Goal: Transaction & Acquisition: Purchase product/service

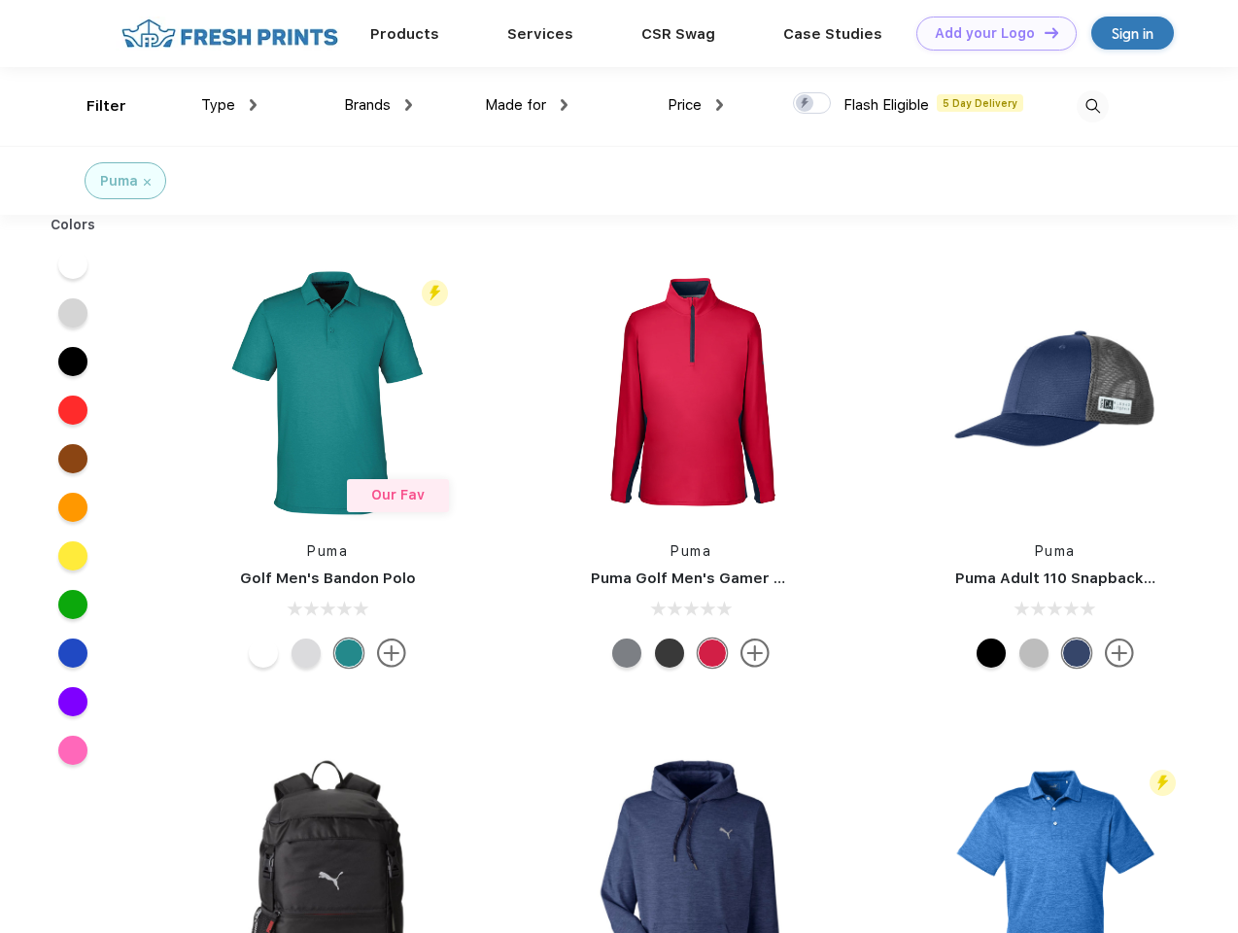
click at [989, 33] on link "Add your Logo Design Tool" at bounding box center [997, 34] width 160 height 34
click at [0, 0] on div "Design Tool" at bounding box center [0, 0] width 0 height 0
click at [1043, 32] on link "Add your Logo Design Tool" at bounding box center [997, 34] width 160 height 34
click at [93, 106] on div "Filter" at bounding box center [107, 106] width 40 height 22
click at [229, 105] on span "Type" at bounding box center [218, 104] width 34 height 17
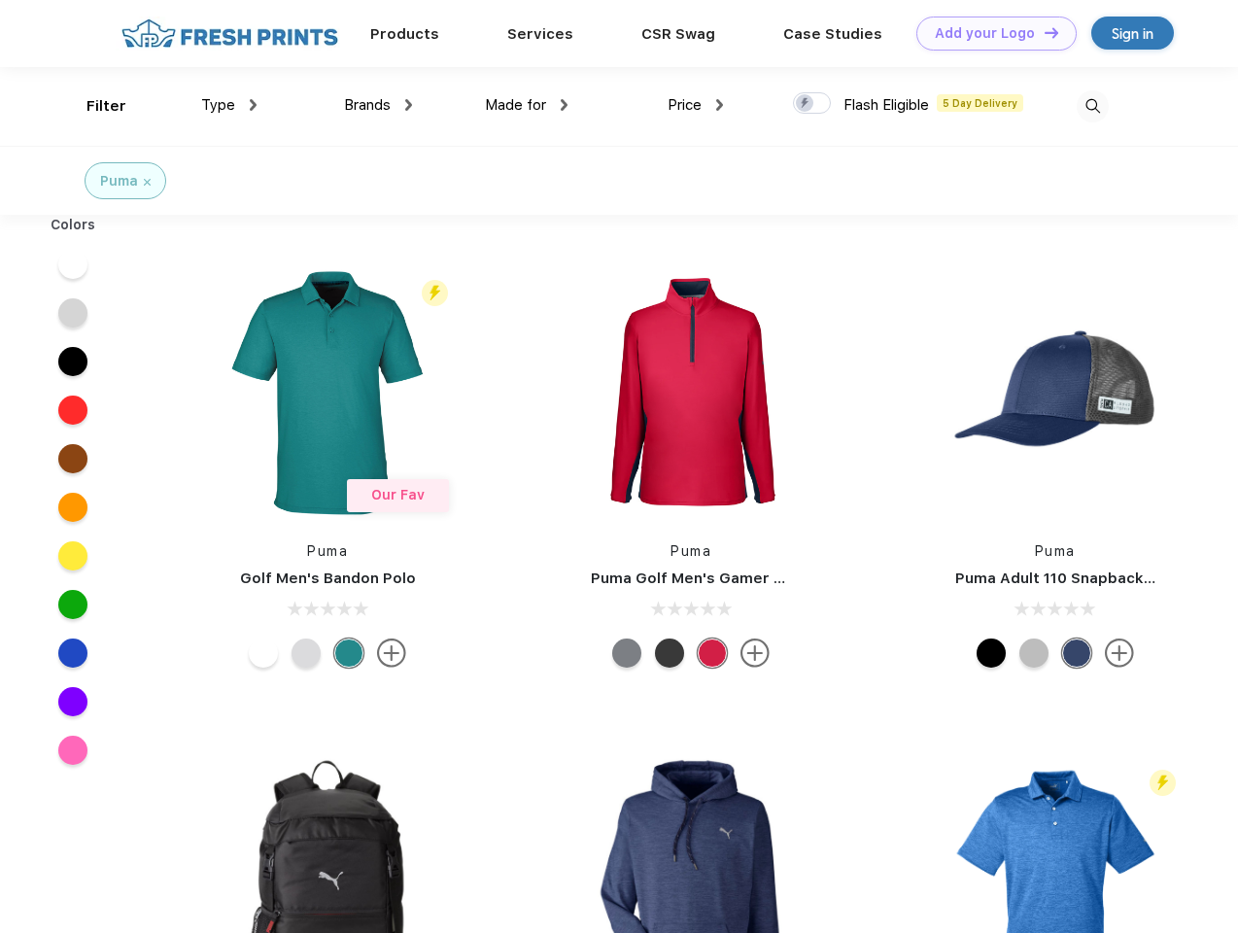
click at [378, 105] on span "Brands" at bounding box center [367, 104] width 47 height 17
click at [527, 105] on span "Made for" at bounding box center [515, 104] width 61 height 17
click at [696, 105] on span "Price" at bounding box center [685, 104] width 34 height 17
click at [813, 104] on div at bounding box center [812, 102] width 38 height 21
click at [806, 104] on input "checkbox" at bounding box center [799, 97] width 13 height 13
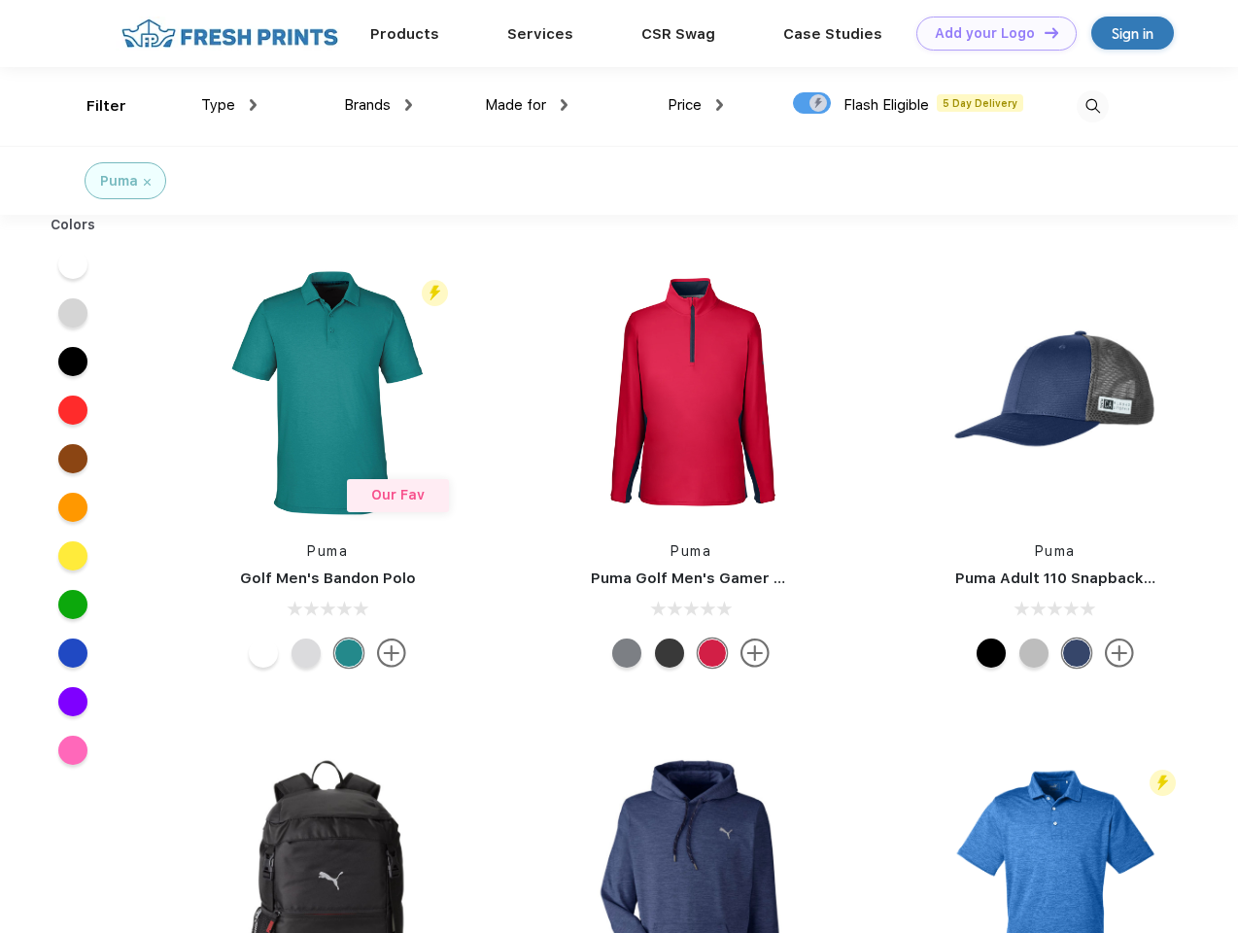
click at [1092, 106] on img at bounding box center [1093, 106] width 32 height 32
